Goal: Task Accomplishment & Management: Manage account settings

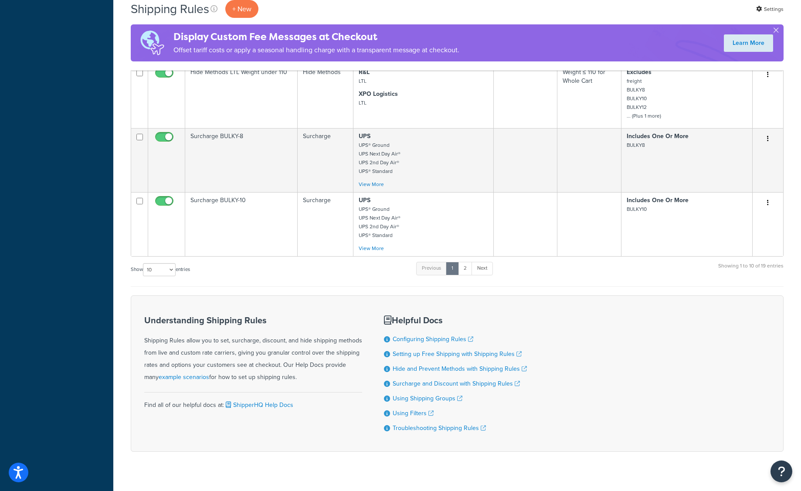
scroll to position [586, 0]
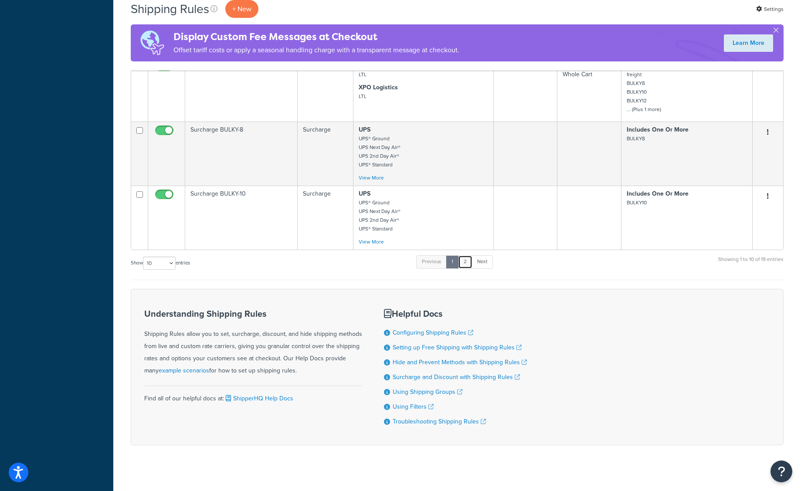
click at [468, 263] on link "2" at bounding box center [465, 261] width 14 height 13
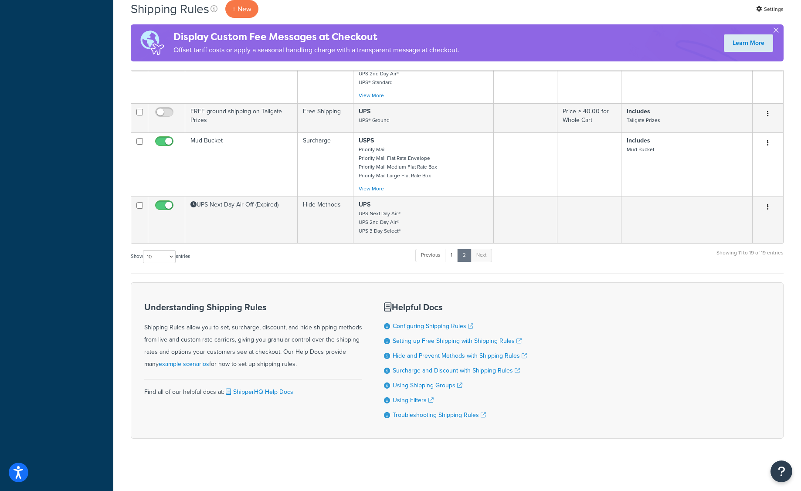
scroll to position [446, 0]
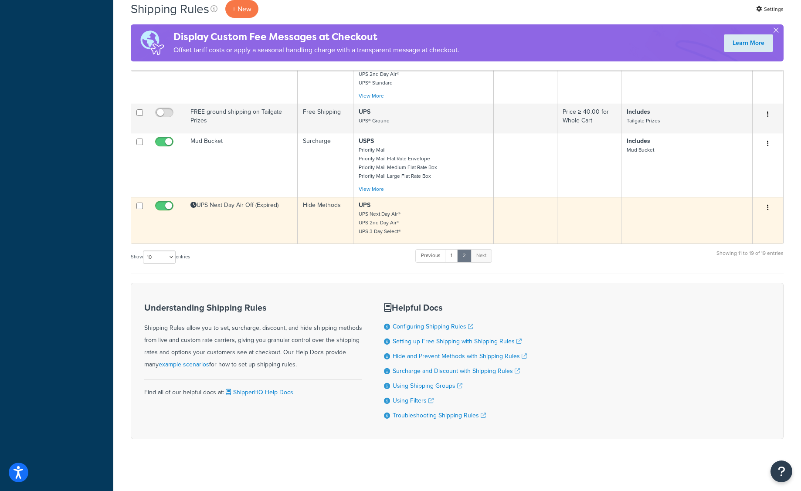
click at [237, 231] on td "UPS Next Day Air Off (Expired)" at bounding box center [241, 220] width 112 height 47
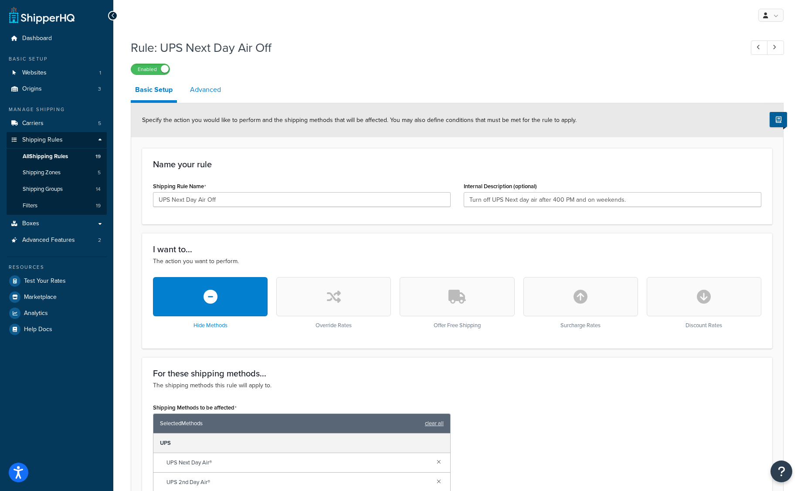
click at [206, 90] on link "Advanced" at bounding box center [206, 89] width 40 height 21
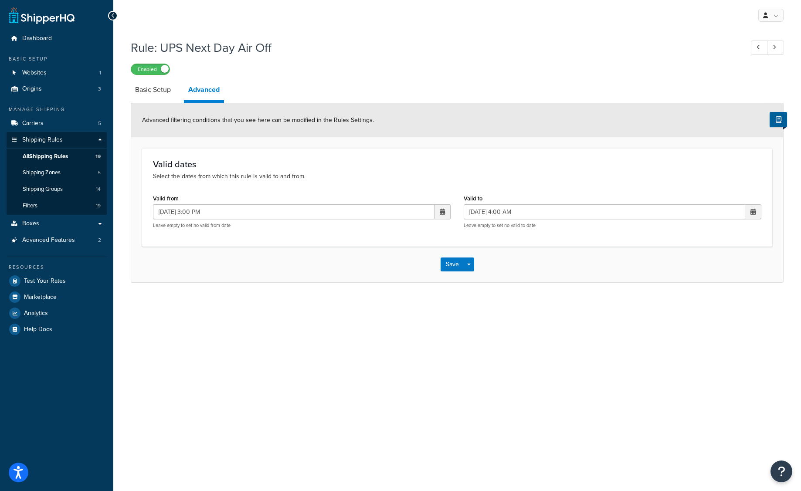
click at [443, 213] on span at bounding box center [442, 212] width 5 height 6
click at [395, 258] on td "3" at bounding box center [396, 254] width 15 height 13
type input "[DATE] 3:00 PM"
click at [750, 210] on span at bounding box center [752, 212] width 5 height 6
click at [723, 253] on td "4" at bounding box center [721, 254] width 15 height 13
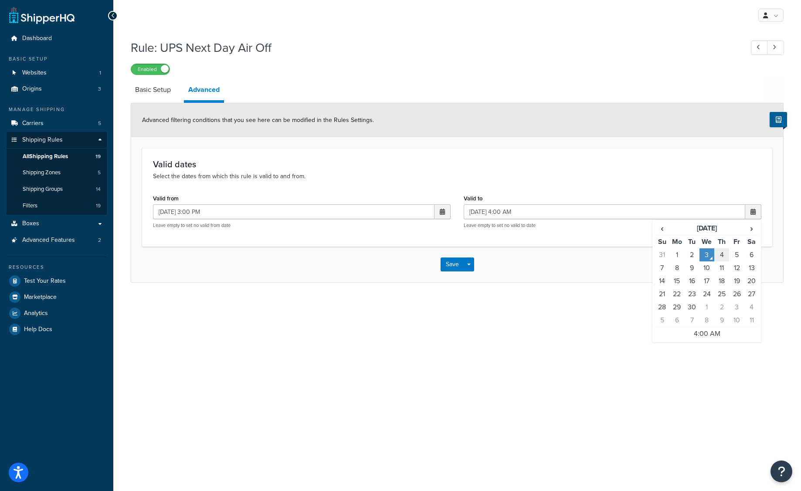
type input "[DATE] 4:00 AM"
click at [450, 265] on button "Save" at bounding box center [452, 264] width 24 height 14
